Goal: Information Seeking & Learning: Find specific fact

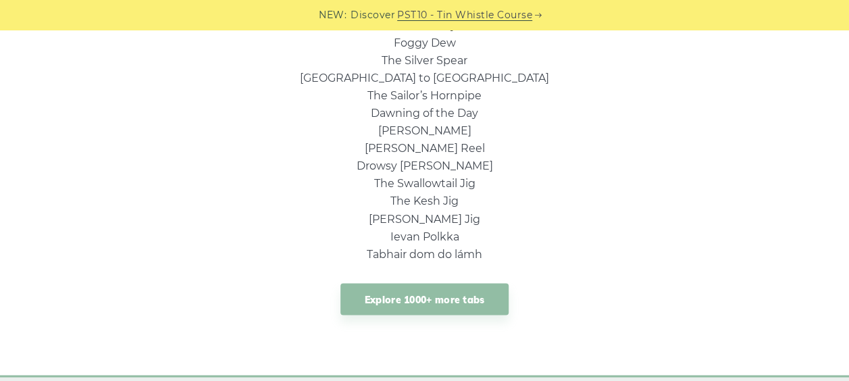
scroll to position [1068, 0]
click at [423, 288] on link "Explore 1000+ more tabs" at bounding box center [424, 298] width 169 height 32
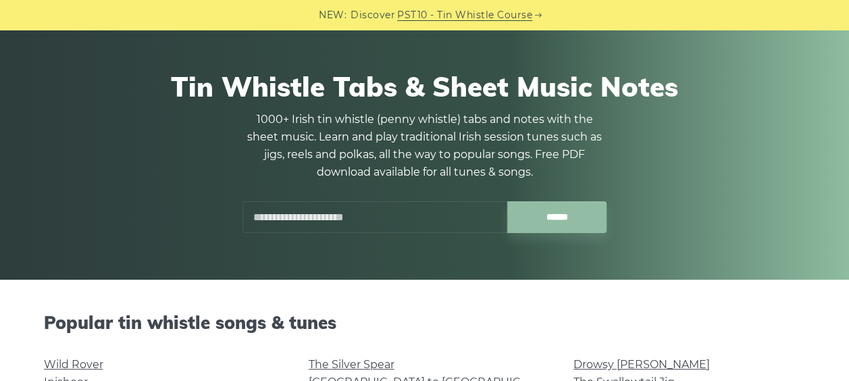
scroll to position [72, 0]
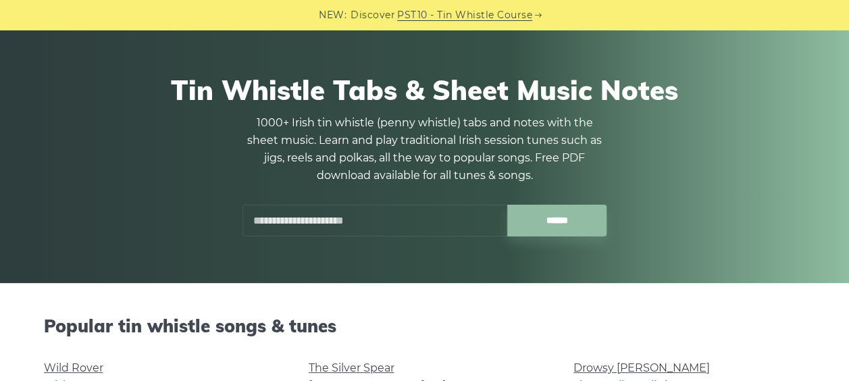
click at [322, 226] on input "text" at bounding box center [374, 221] width 265 height 32
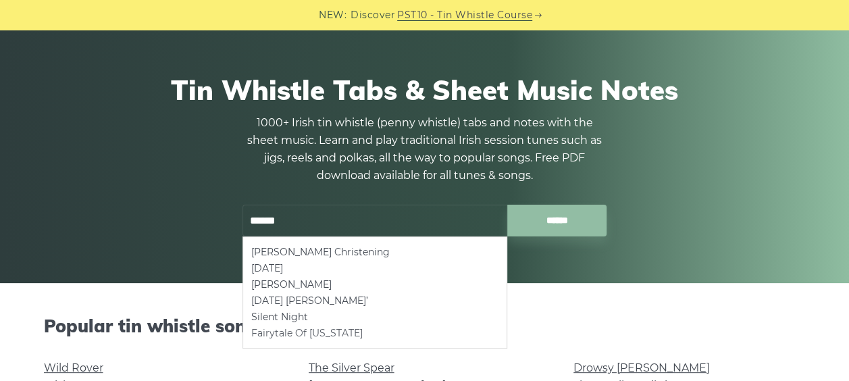
click at [307, 330] on li "Fairytale Of [US_STATE]" at bounding box center [374, 333] width 247 height 16
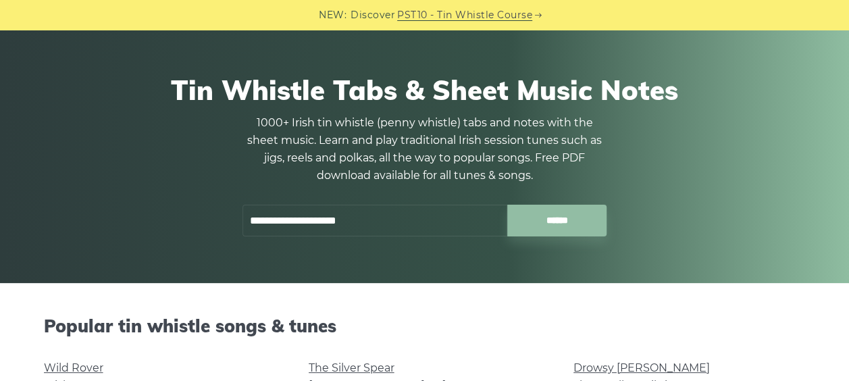
type input "**********"
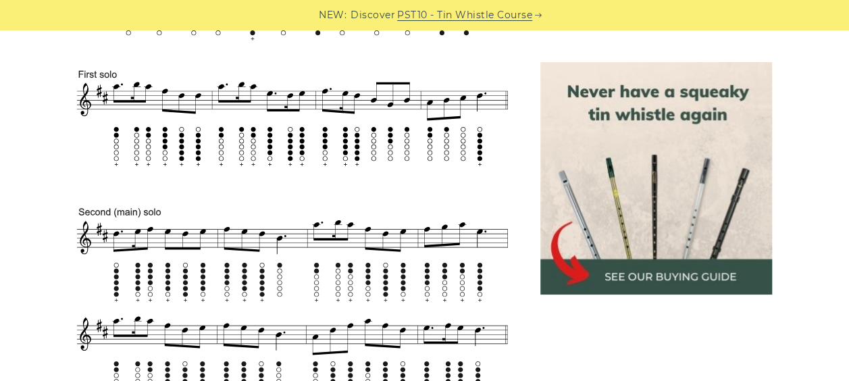
scroll to position [685, 0]
